Goal: Task Accomplishment & Management: Manage account settings

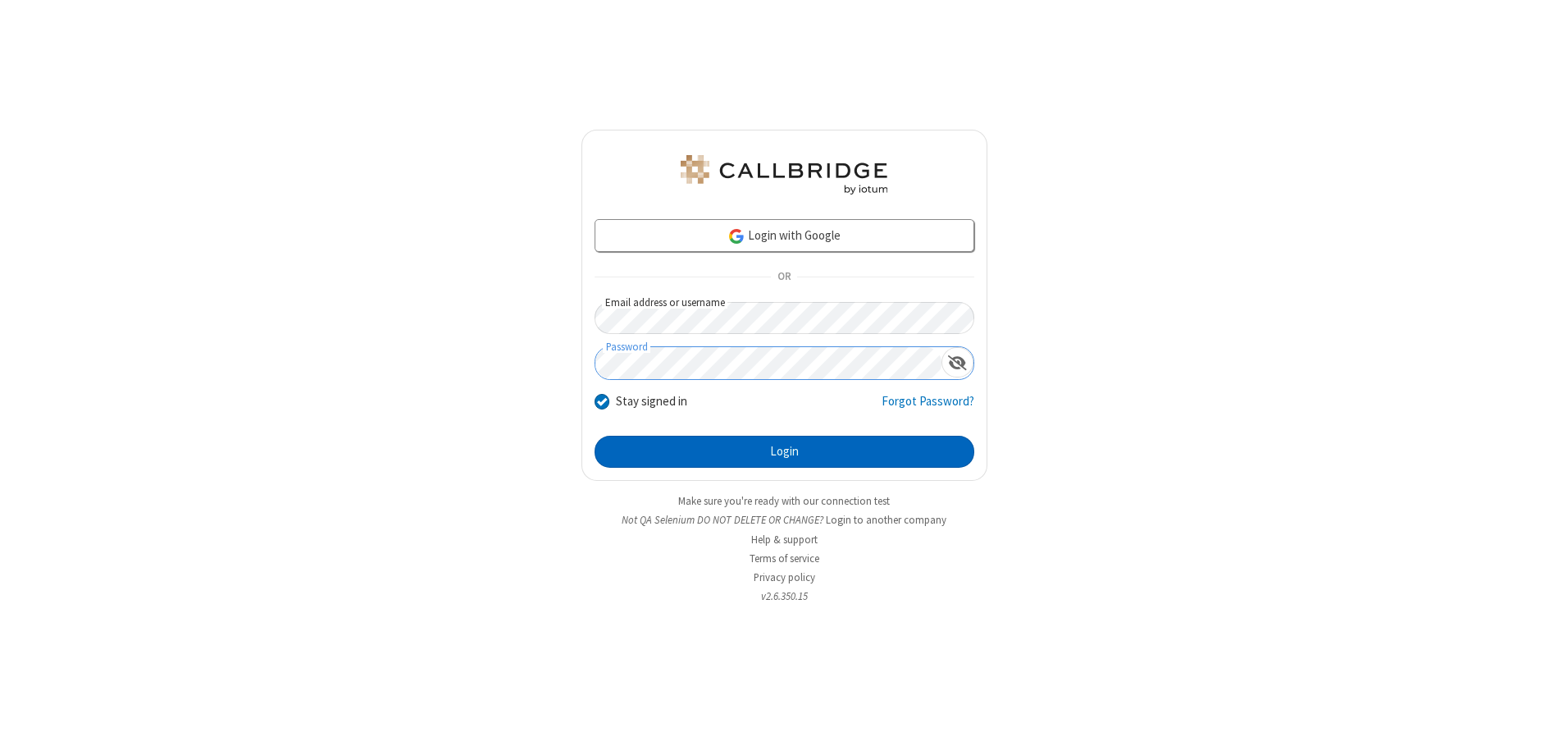
click at [784, 451] on button "Login" at bounding box center [784, 452] width 379 height 33
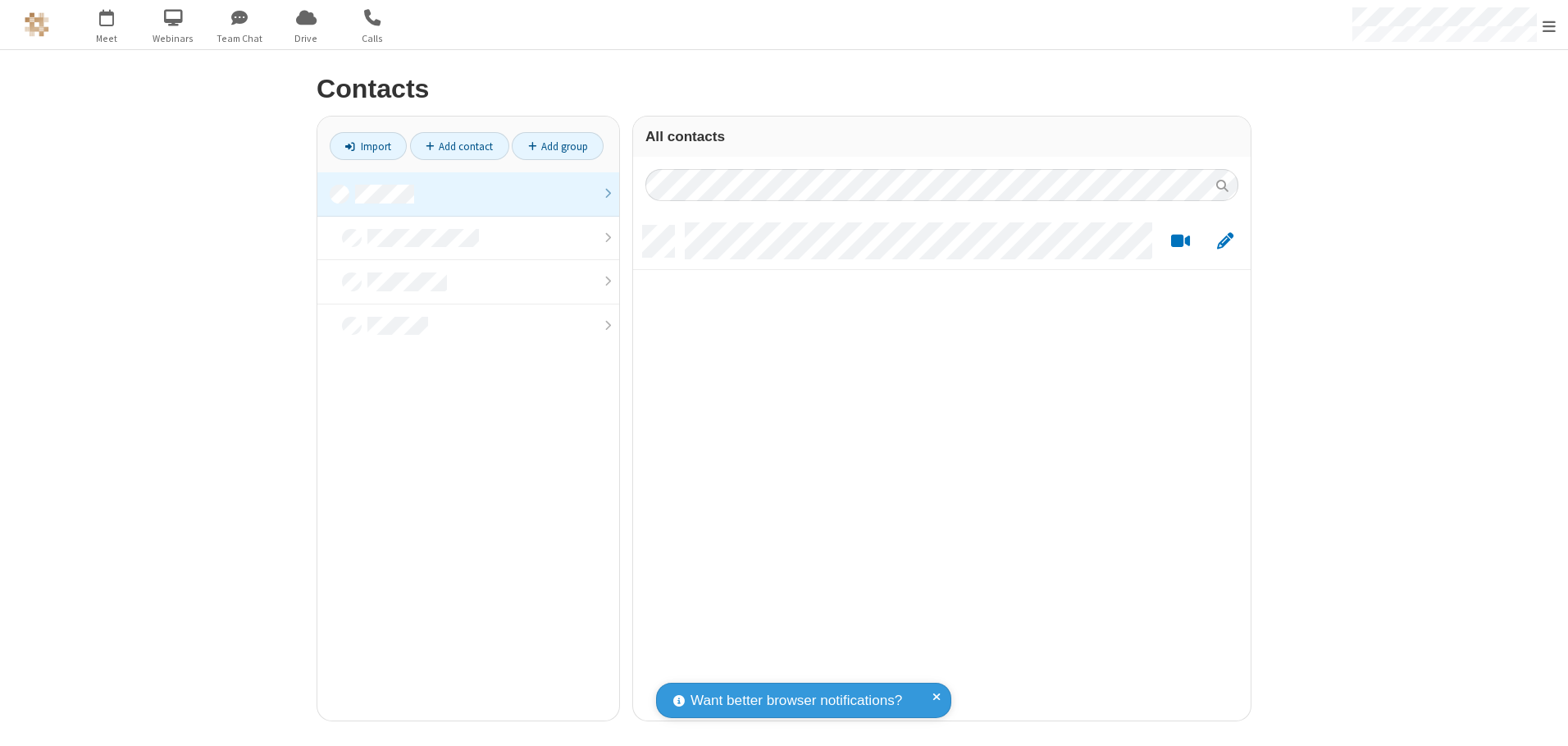
scroll to position [494, 605]
click at [468, 194] on link at bounding box center [468, 195] width 302 height 44
click at [459, 146] on link "Add contact" at bounding box center [459, 146] width 99 height 28
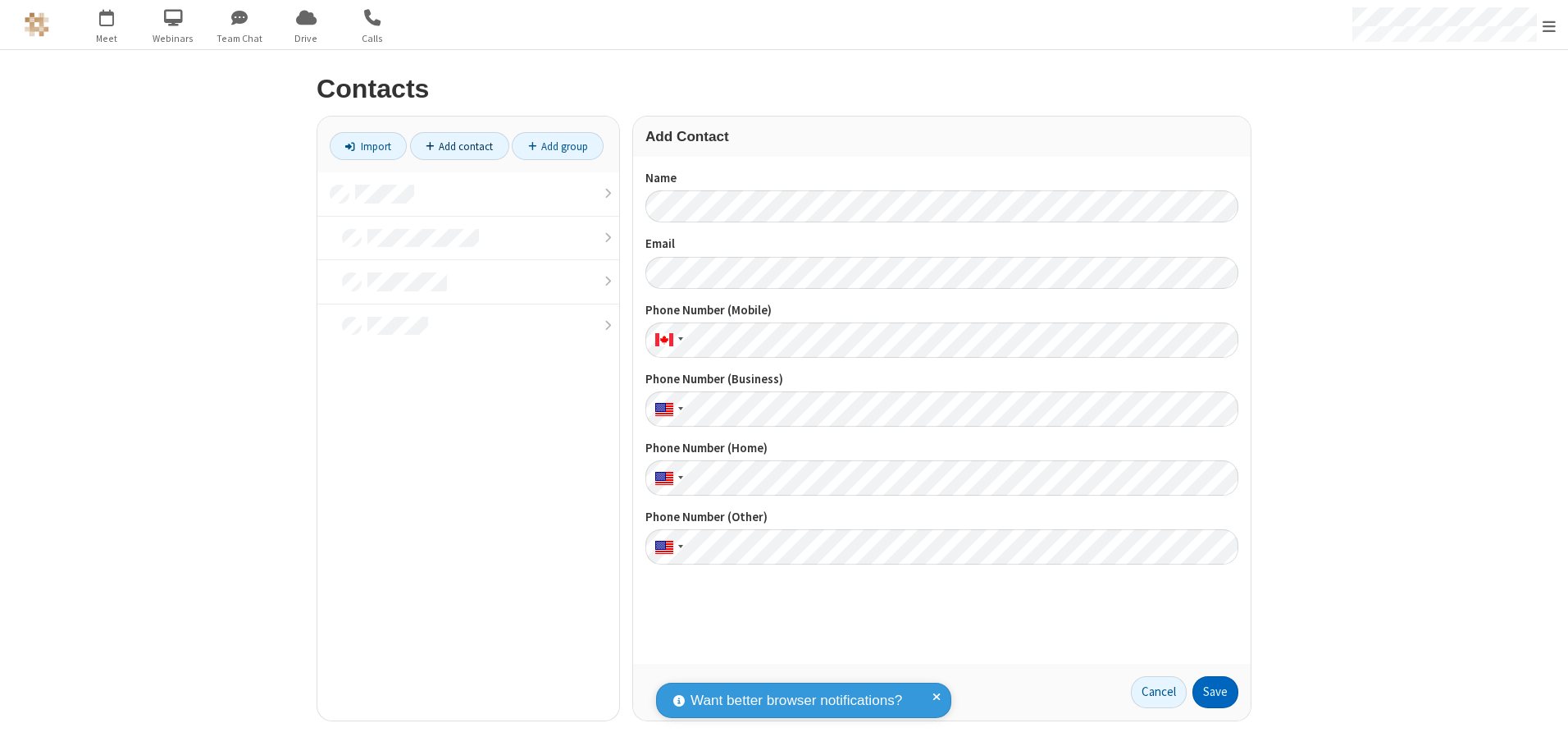
click at [1215, 692] on button "Save" at bounding box center [1215, 693] width 46 height 33
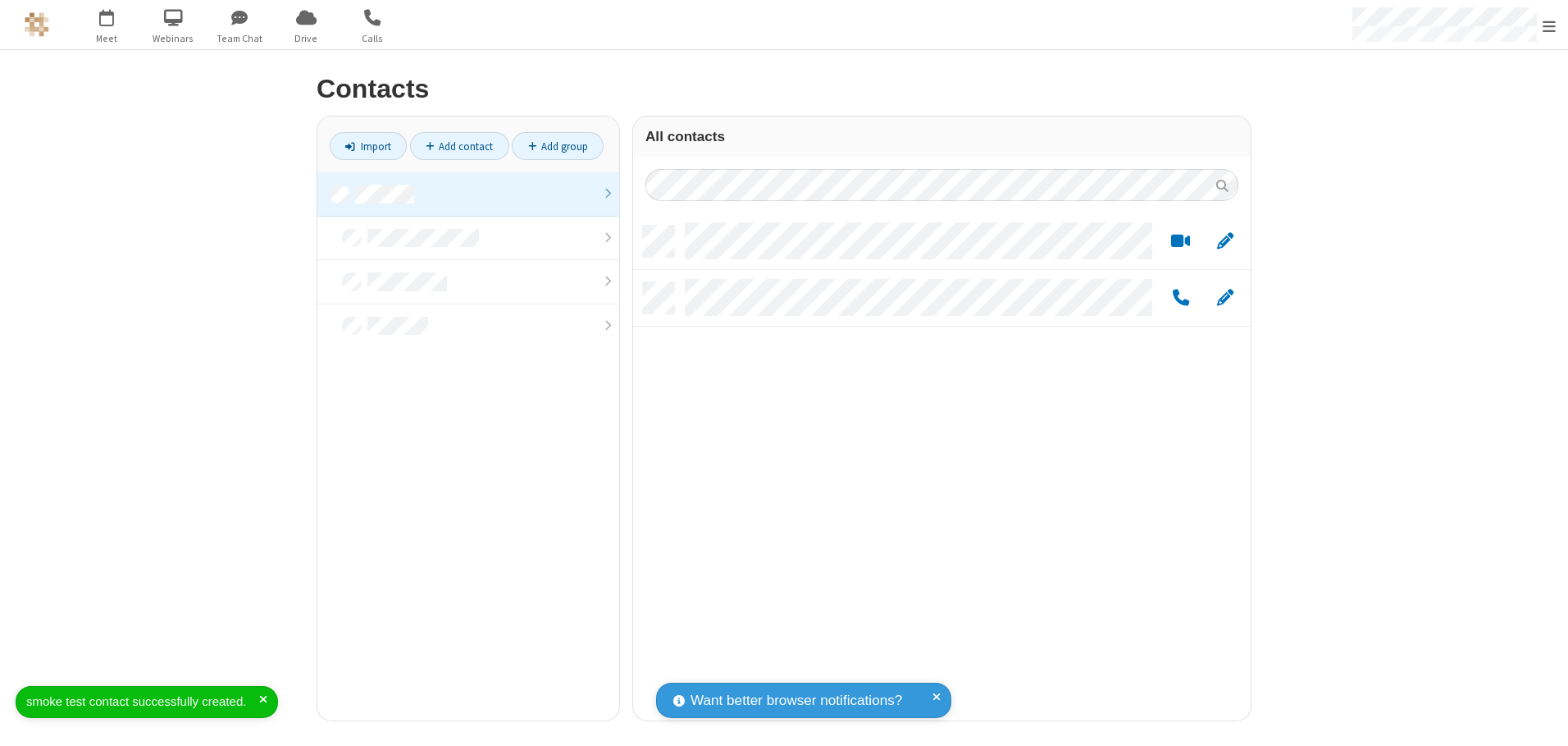
scroll to position [494, 605]
click at [459, 146] on link "Add contact" at bounding box center [459, 146] width 99 height 28
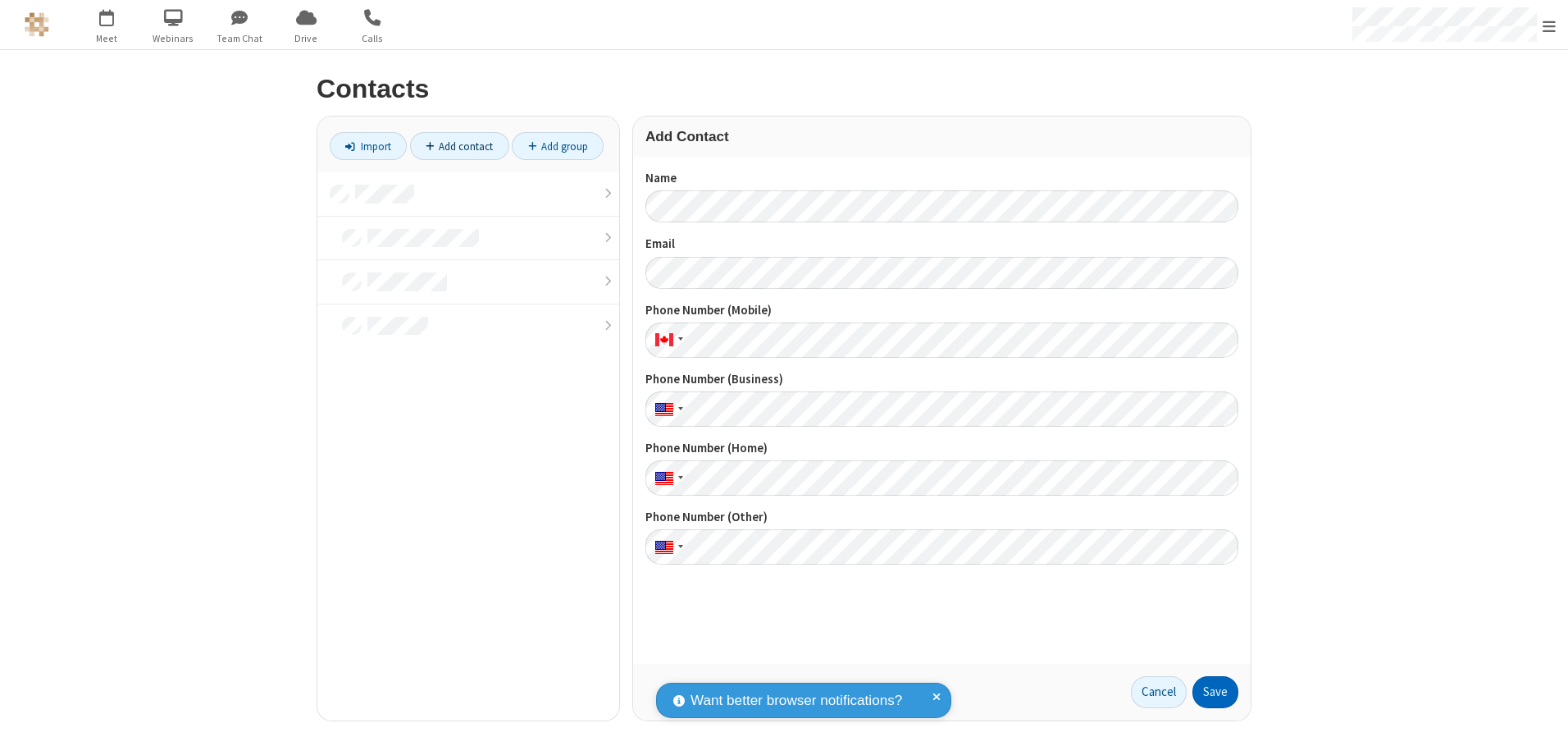
click at [1215, 692] on button "Save" at bounding box center [1215, 693] width 46 height 33
